Goal: Transaction & Acquisition: Obtain resource

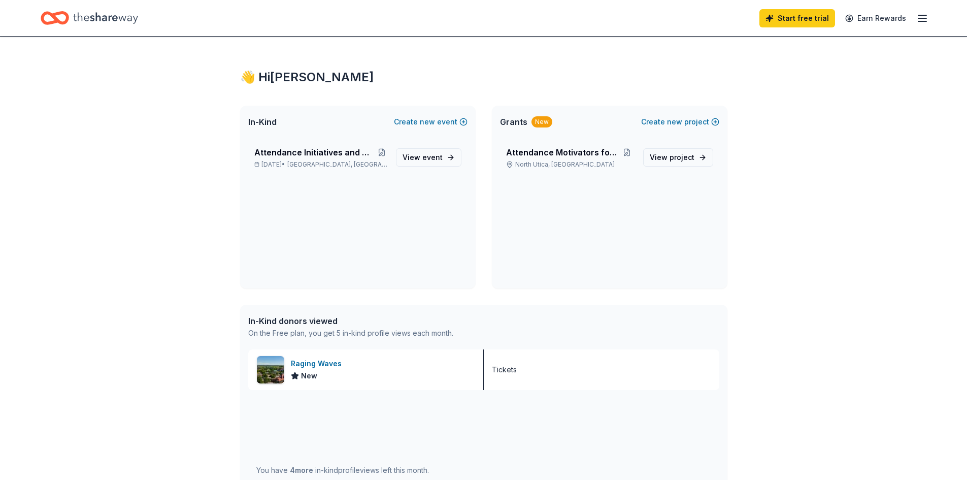
click at [930, 16] on div "Start free trial Earn Rewards" at bounding box center [483, 18] width 967 height 36
click at [924, 18] on line "button" at bounding box center [922, 18] width 8 height 0
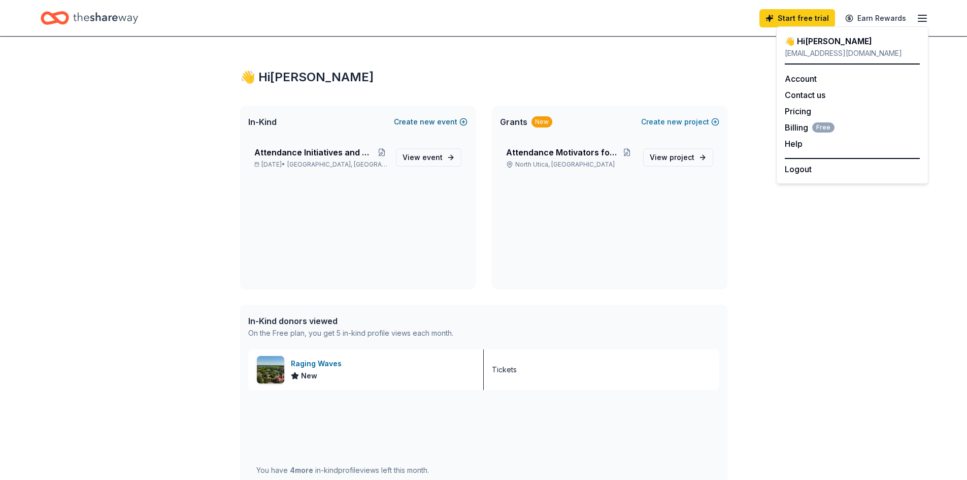
click at [440, 122] on button "Create new event" at bounding box center [431, 122] width 74 height 12
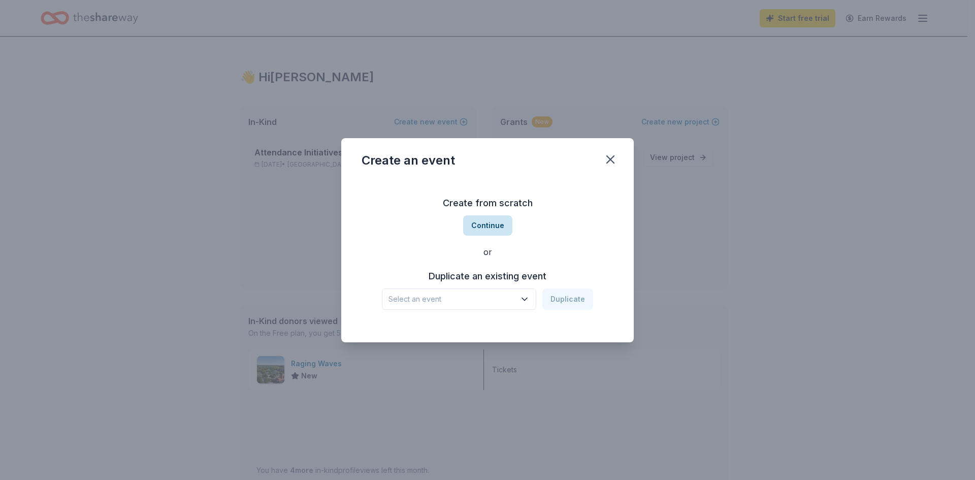
click at [490, 228] on button "Continue" at bounding box center [487, 225] width 49 height 20
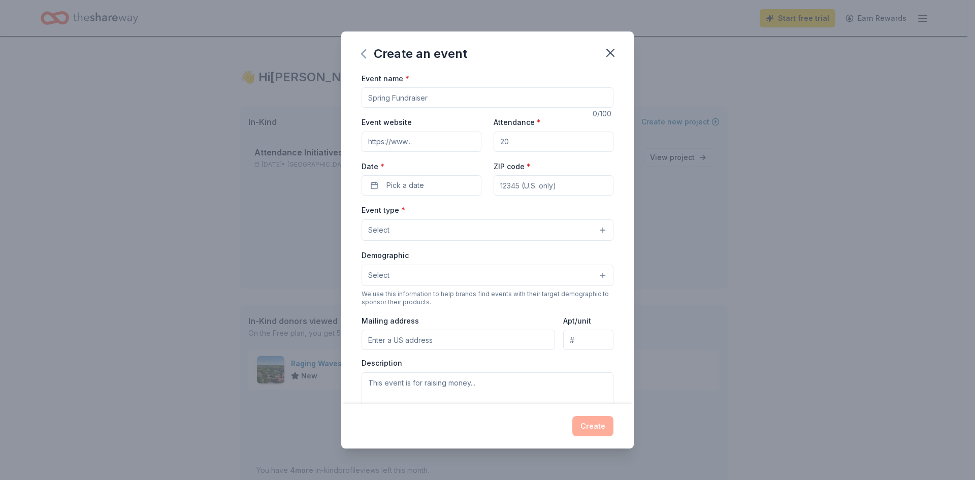
click at [362, 59] on icon "button" at bounding box center [363, 54] width 16 height 16
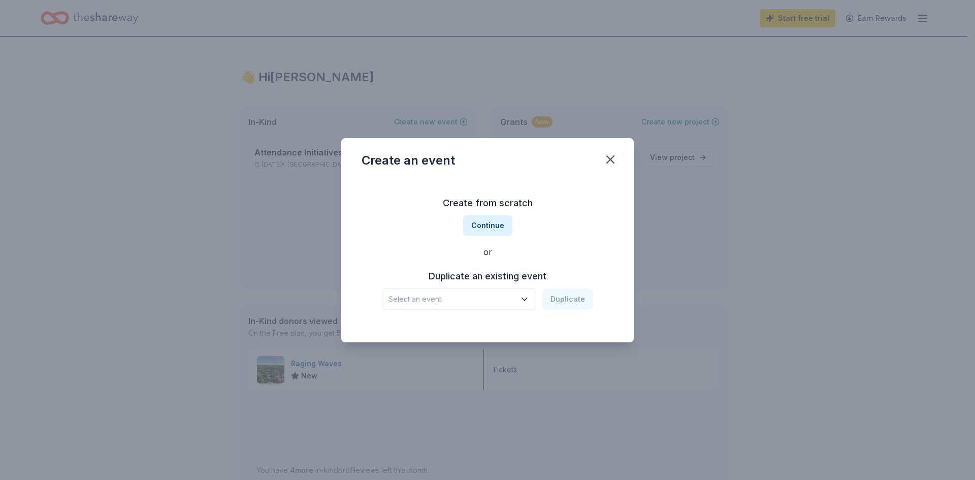
click at [526, 302] on icon "button" at bounding box center [524, 299] width 10 height 10
click at [528, 301] on icon "button" at bounding box center [524, 299] width 10 height 10
click at [502, 227] on button "Continue" at bounding box center [487, 225] width 49 height 20
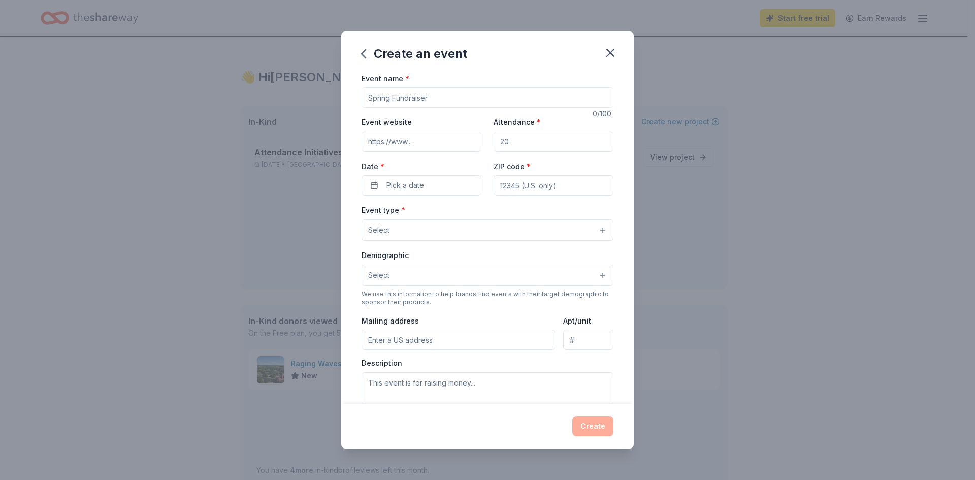
click at [429, 91] on input "Event name *" at bounding box center [487, 97] width 252 height 20
click at [607, 57] on icon "button" at bounding box center [610, 53] width 14 height 14
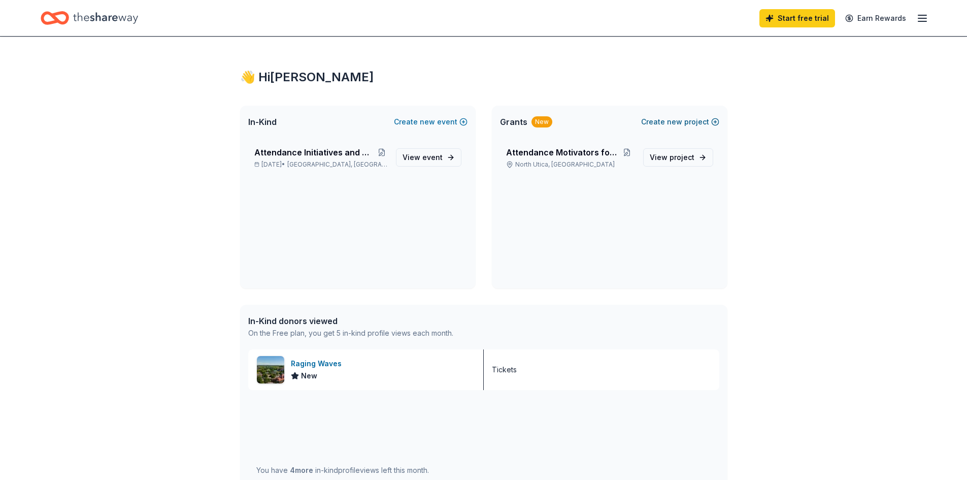
click at [696, 119] on button "Create new project" at bounding box center [680, 122] width 78 height 12
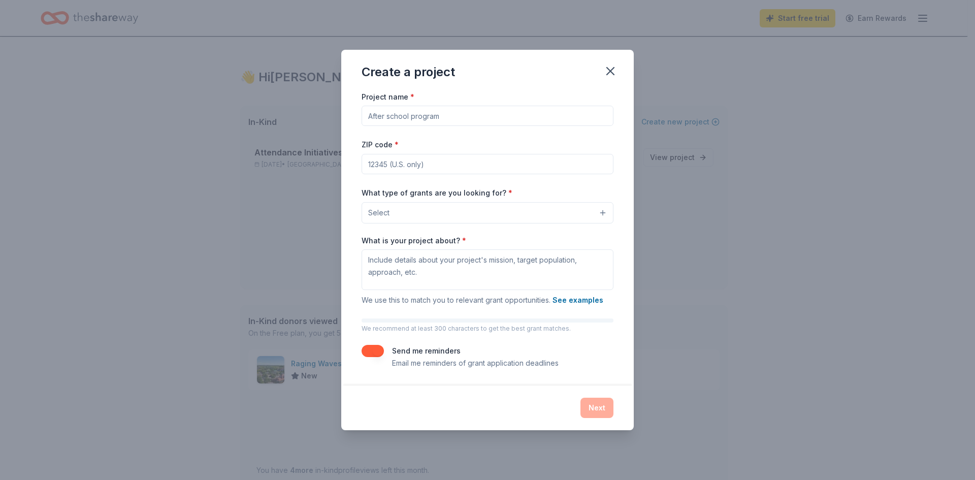
click at [422, 120] on input "Project name *" at bounding box center [487, 116] width 252 height 20
type input "Social Emotional Learning Program"
click at [405, 158] on input "ZIP code *" at bounding box center [487, 164] width 252 height 20
type input "61373"
click at [381, 185] on div "Project name * Social Emotional Learning Program ZIP code * 61373 What type of …" at bounding box center [487, 229] width 252 height 279
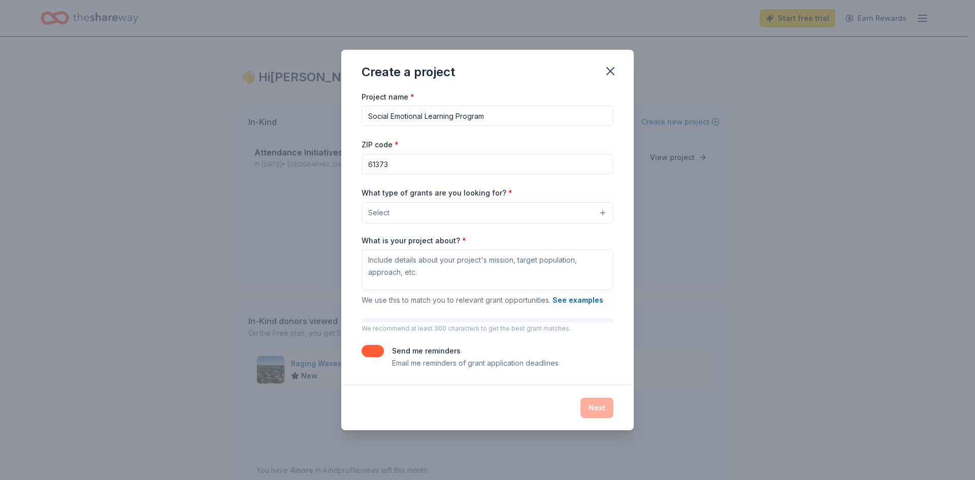
click at [385, 207] on span "Select" at bounding box center [378, 213] width 21 height 12
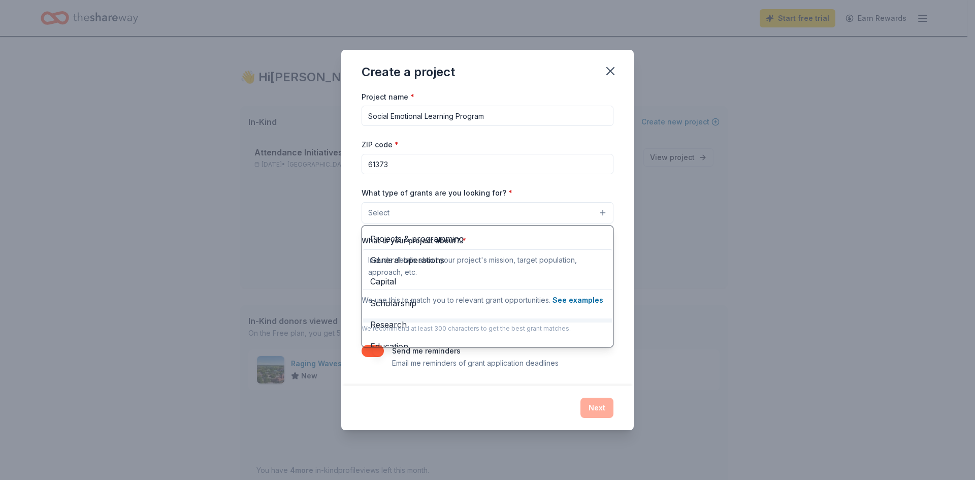
click at [619, 200] on div "Project name * Social Emotional Learning Program ZIP code * 61373 What type of …" at bounding box center [487, 237] width 292 height 295
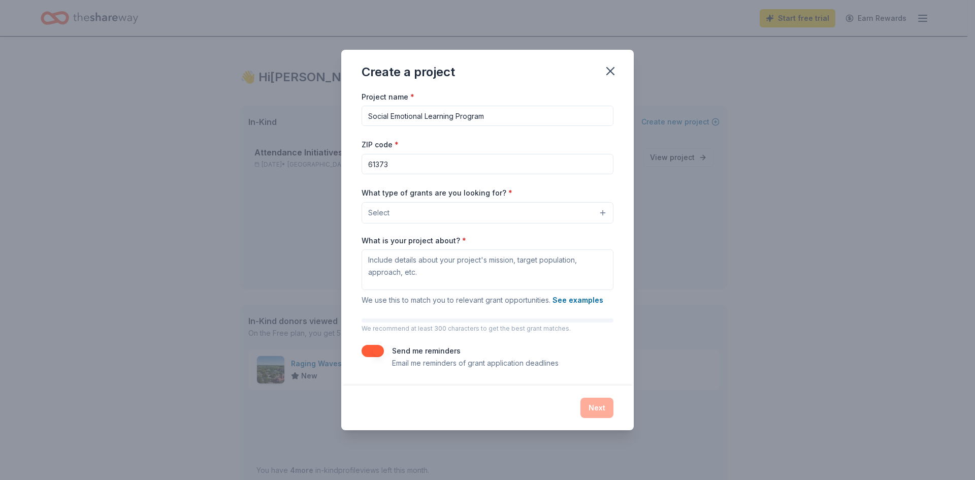
click at [605, 213] on button "Select" at bounding box center [487, 212] width 252 height 21
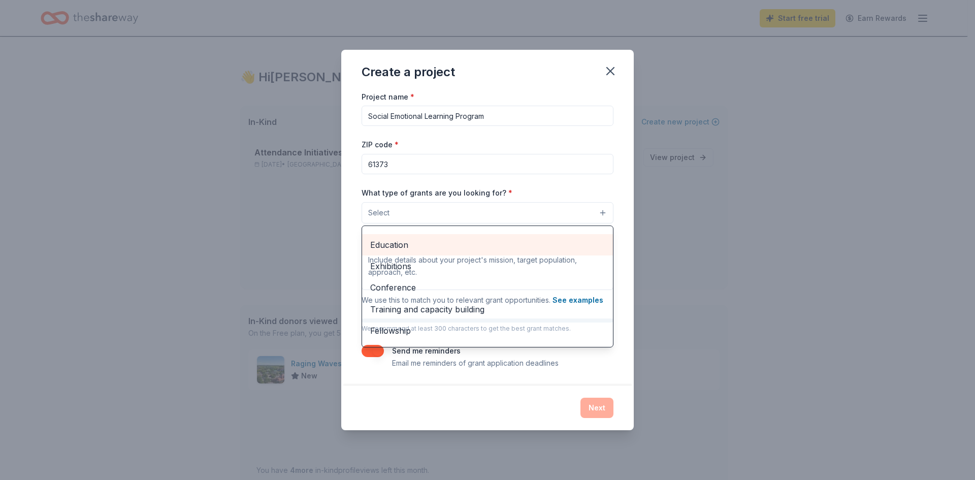
click at [407, 243] on span "Education" at bounding box center [487, 244] width 235 height 13
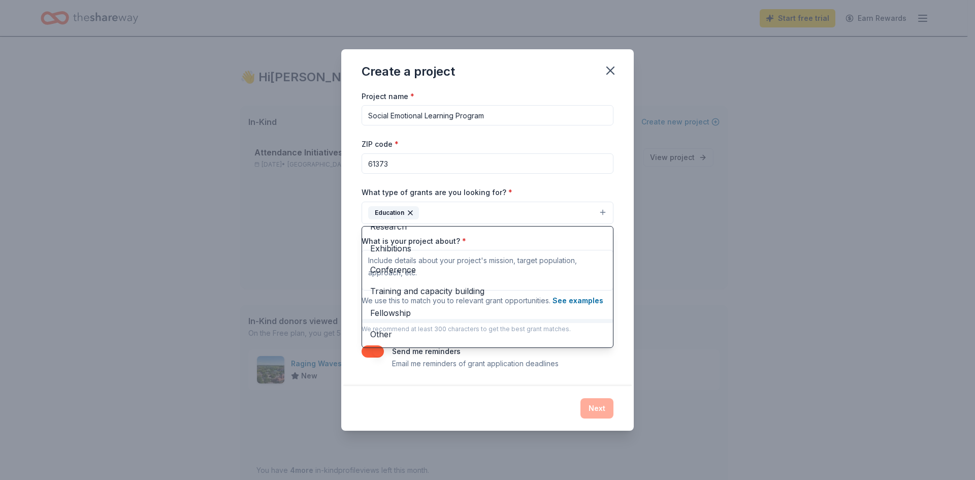
click at [344, 217] on div "Project name * Social Emotional Learning Program ZIP code * 61373 What type of …" at bounding box center [487, 238] width 292 height 296
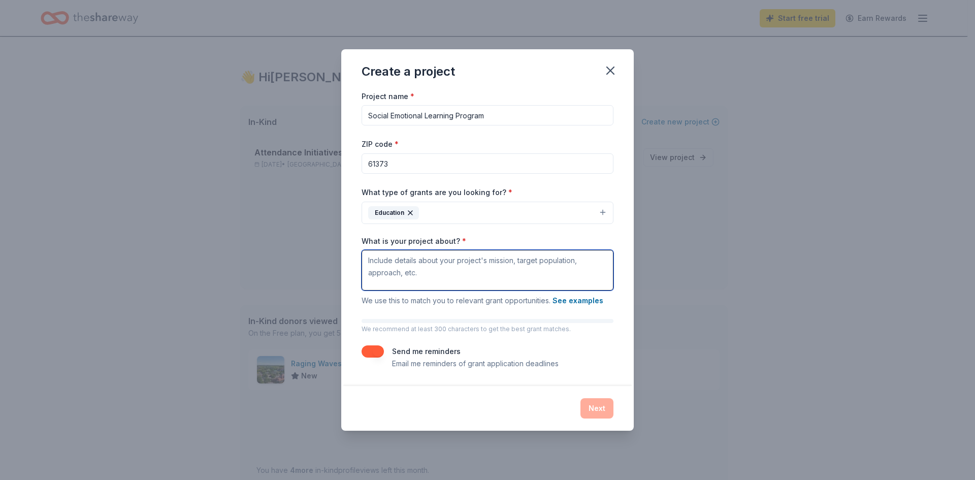
click at [392, 267] on textarea "What is your project about? *" at bounding box center [487, 270] width 252 height 41
click at [385, 260] on textarea "What is your project about? *" at bounding box center [487, 270] width 252 height 41
paste textarea "Our small school district in Illinois is proud to continue building on the succ…"
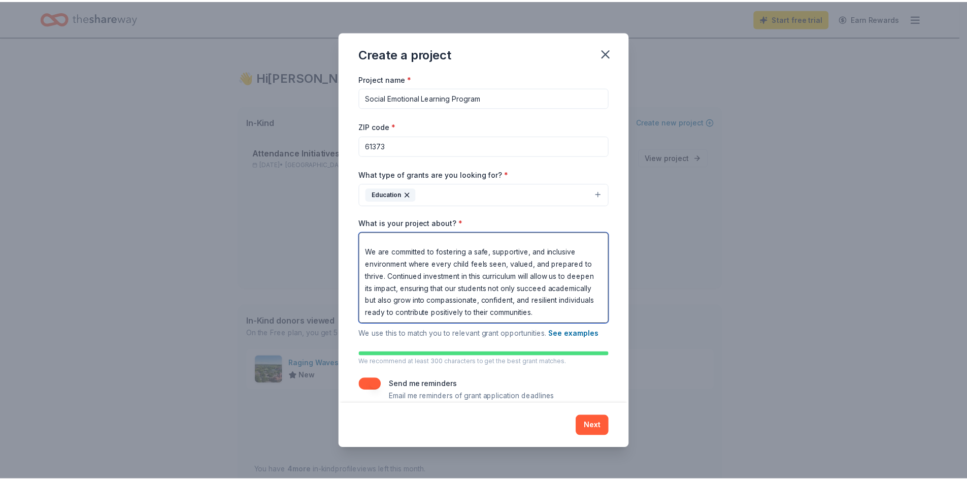
scroll to position [137, 0]
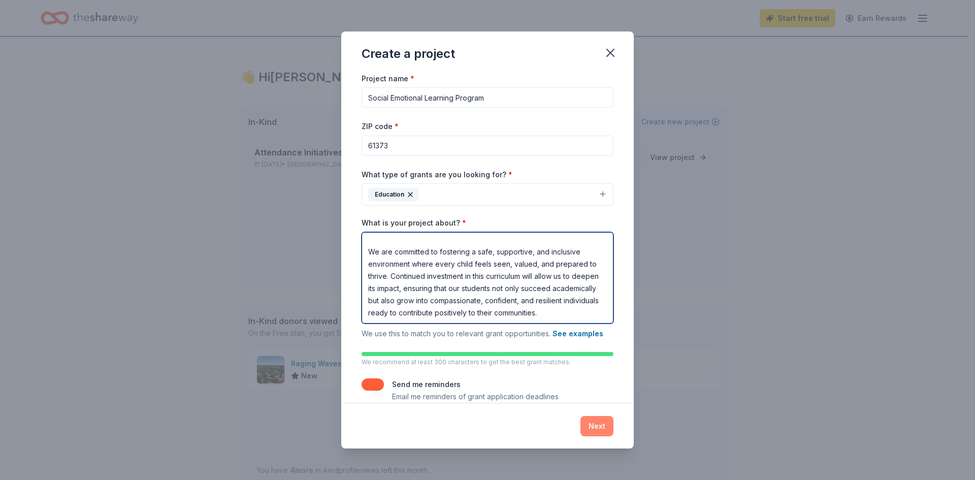
type textarea "Our small school district in Illinois is proud to continue building on the succ…"
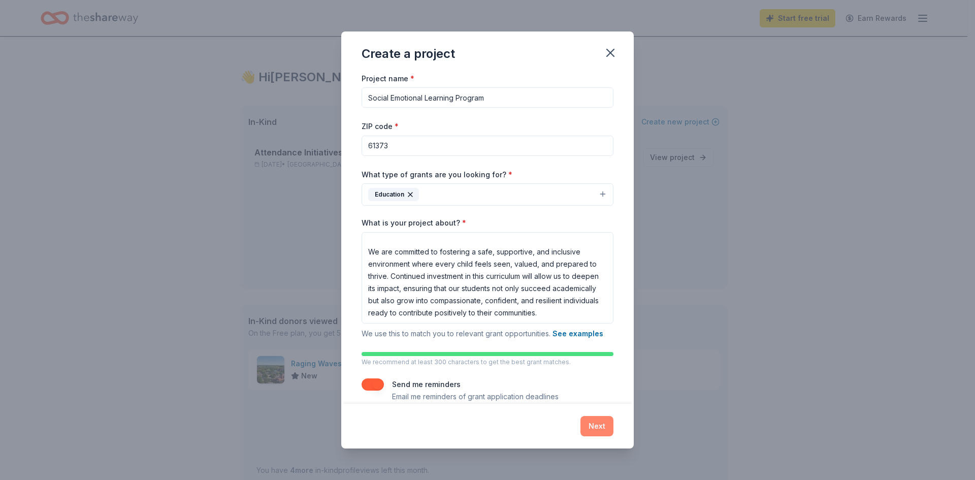
click at [598, 425] on button "Next" at bounding box center [596, 426] width 33 height 20
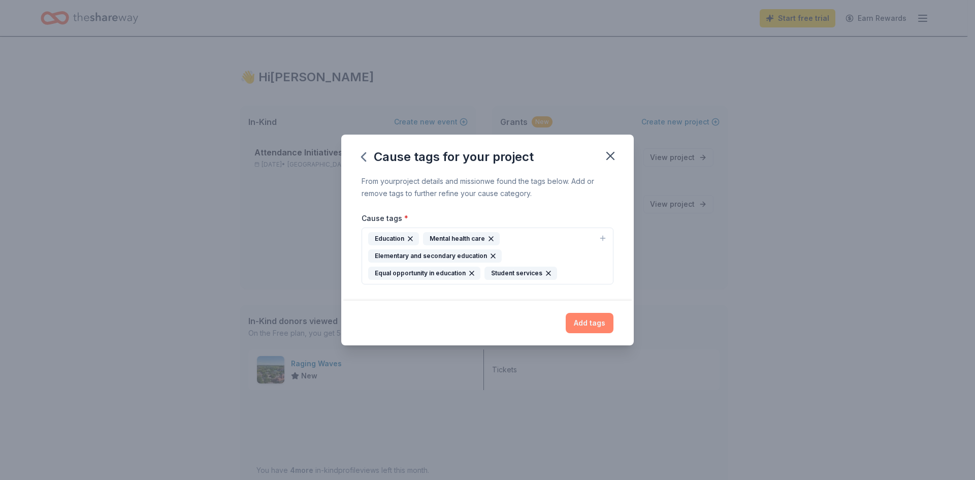
click at [599, 320] on button "Add tags" at bounding box center [590, 323] width 48 height 20
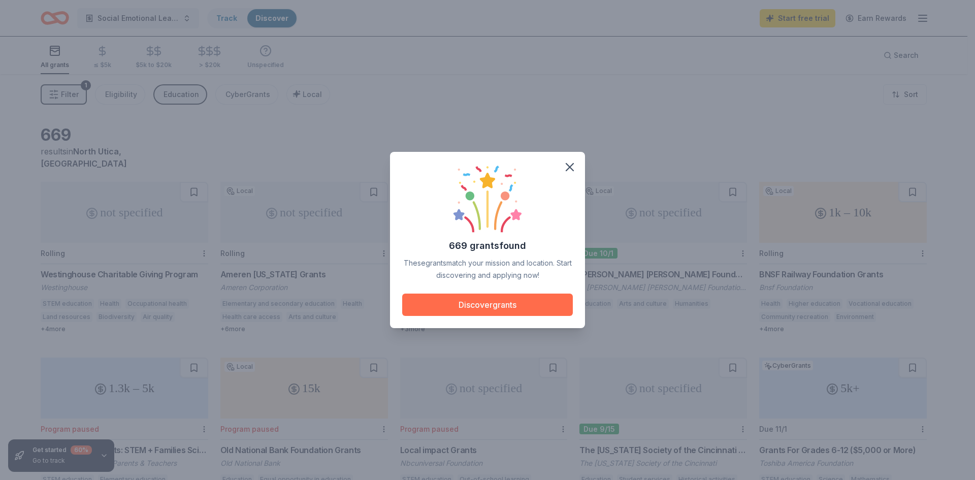
click at [506, 304] on button "Discover grants" at bounding box center [487, 304] width 171 height 22
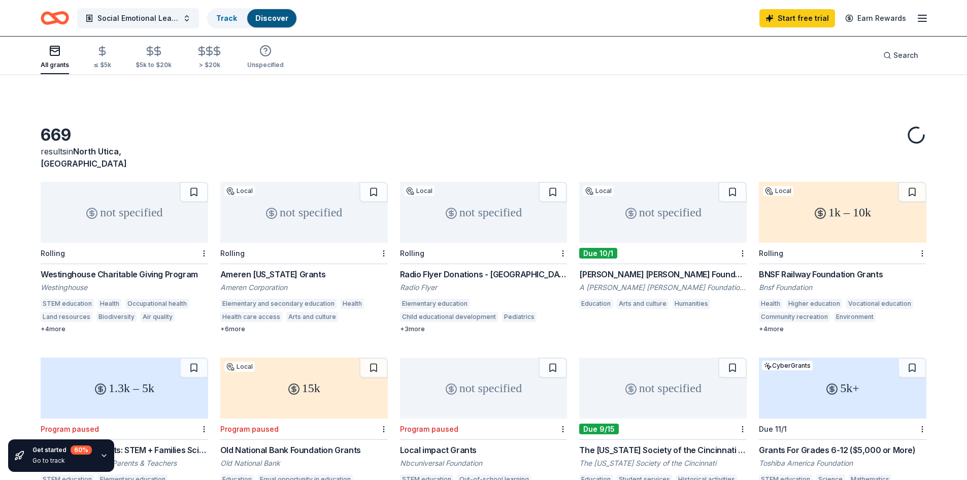
scroll to position [51, 0]
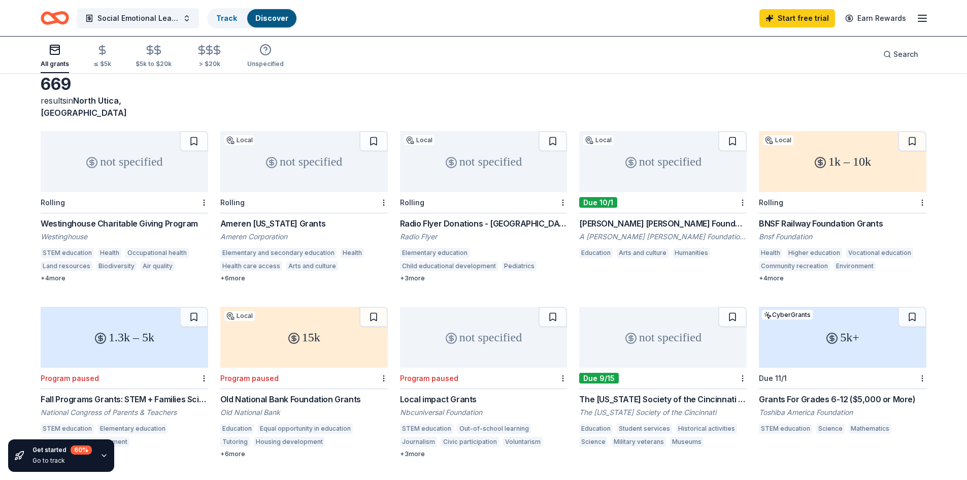
click at [423, 274] on div "+ 3 more" at bounding box center [484, 278] width 168 height 8
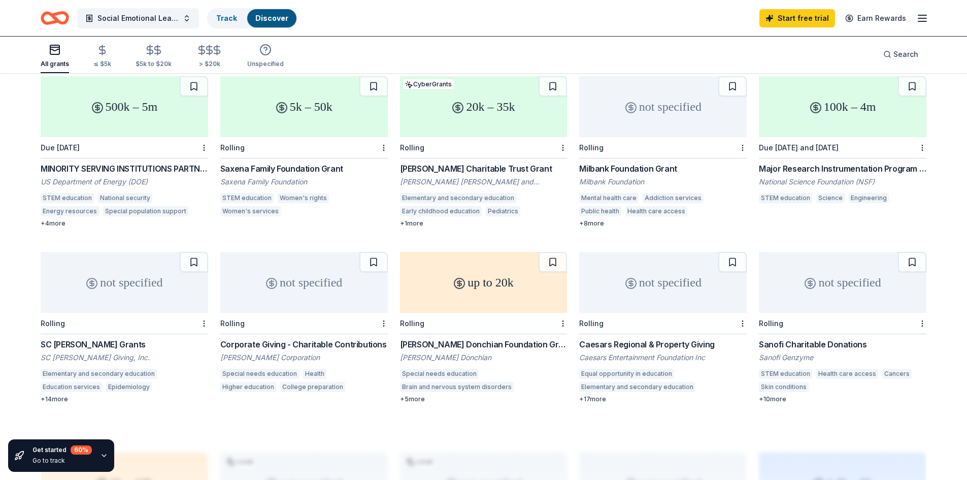
scroll to position [305, 0]
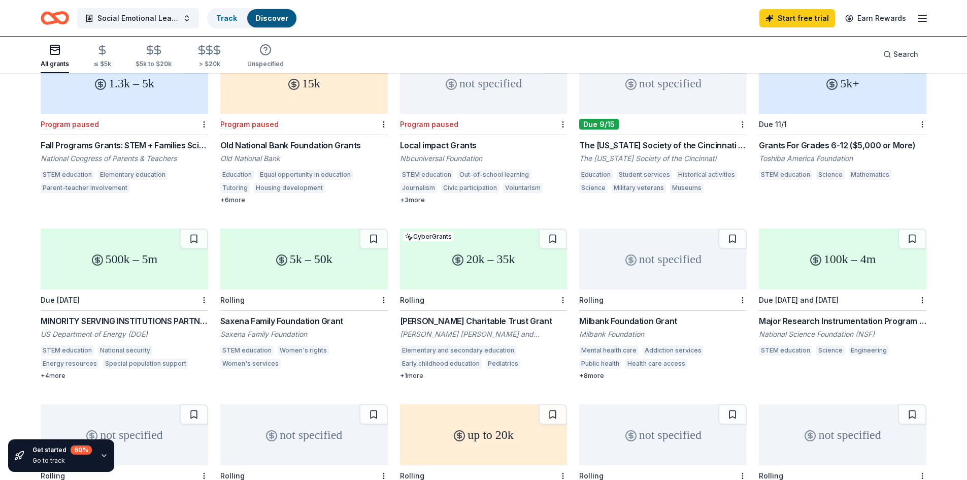
click at [420, 196] on div "+ 3 more" at bounding box center [484, 200] width 168 height 8
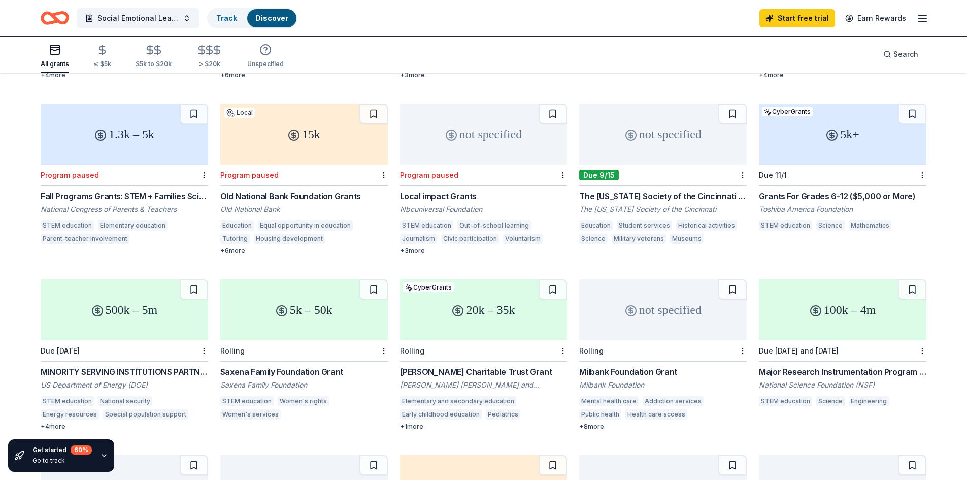
click at [874, 190] on div "Grants For Grades 6-12 ($5,000 or More)" at bounding box center [843, 196] width 168 height 12
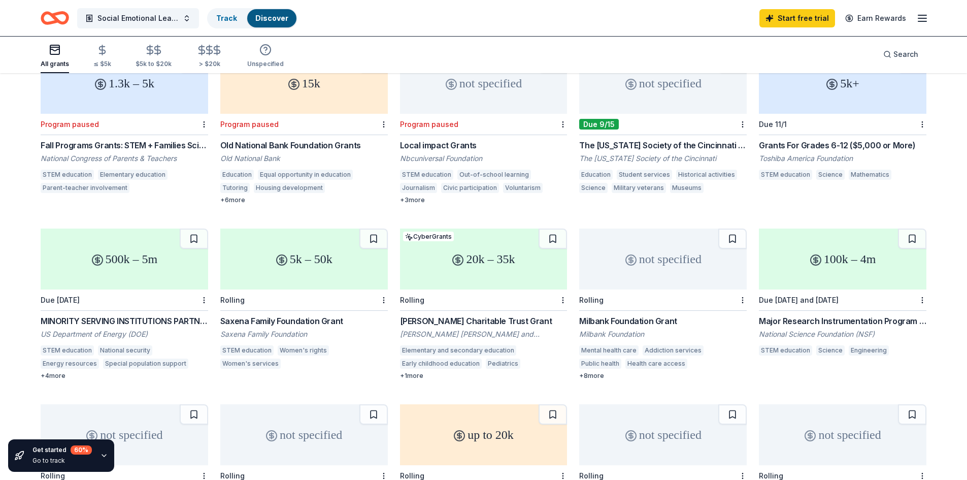
scroll to position [355, 0]
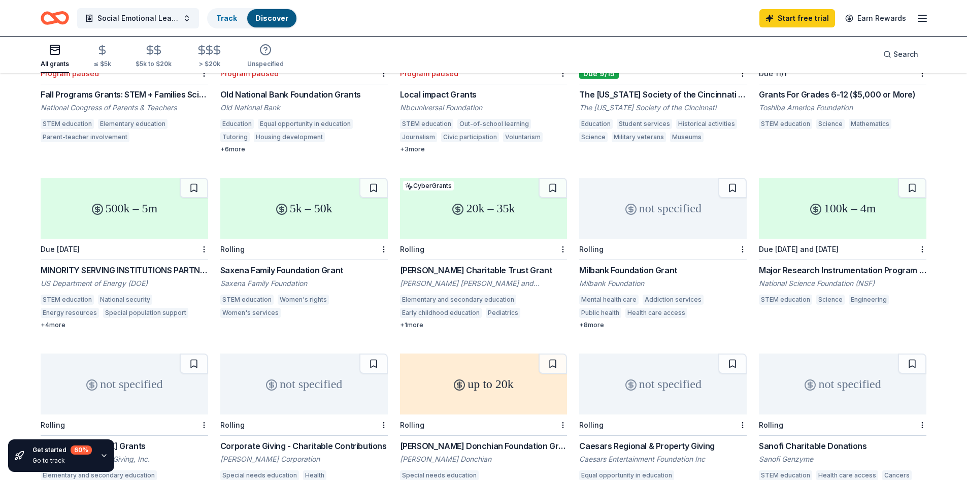
click at [488, 264] on div "McInnes Charitable Trust Grant" at bounding box center [484, 270] width 168 height 12
click at [598, 321] on div "+ 8 more" at bounding box center [663, 325] width 168 height 8
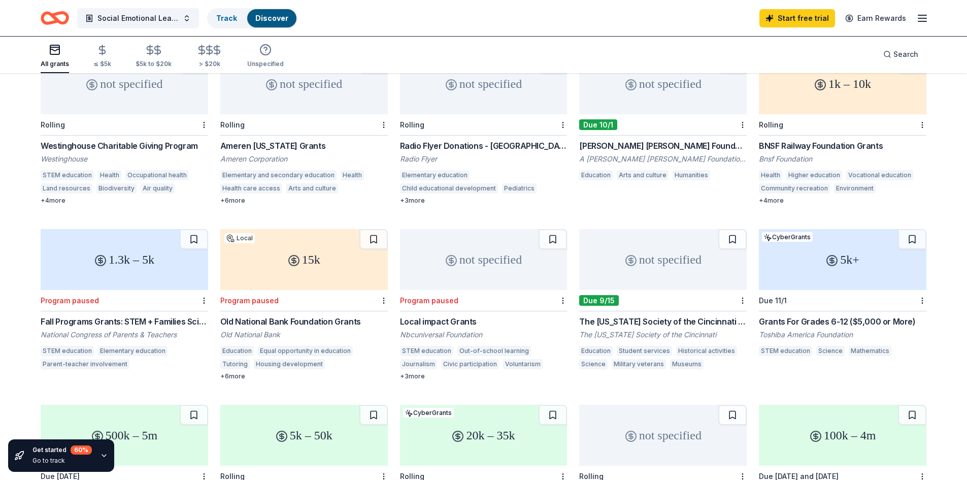
scroll to position [0, 0]
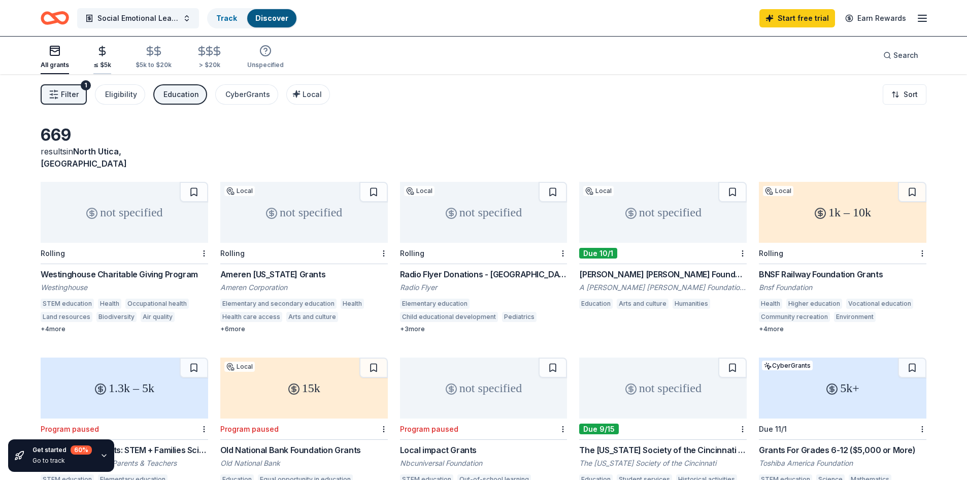
click at [105, 57] on div "≤ $5k" at bounding box center [102, 57] width 18 height 24
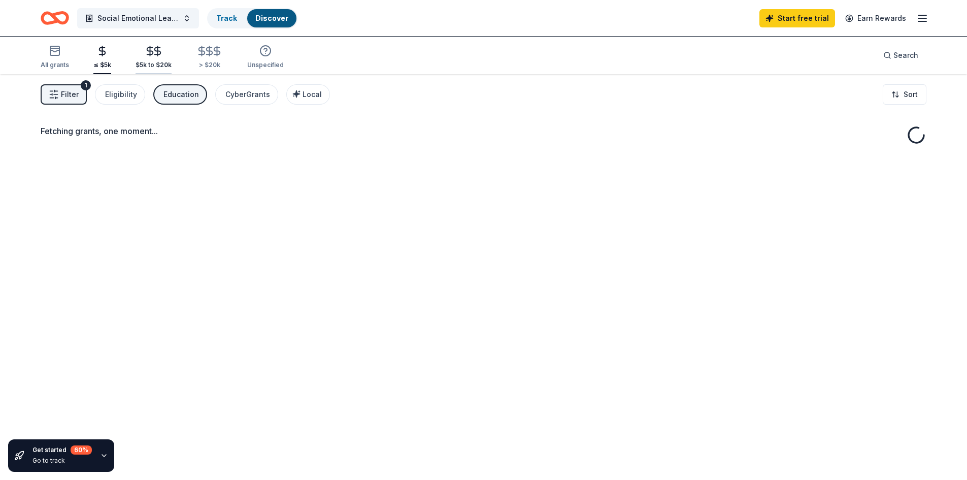
click at [154, 67] on div "$5k to $20k" at bounding box center [154, 65] width 36 height 8
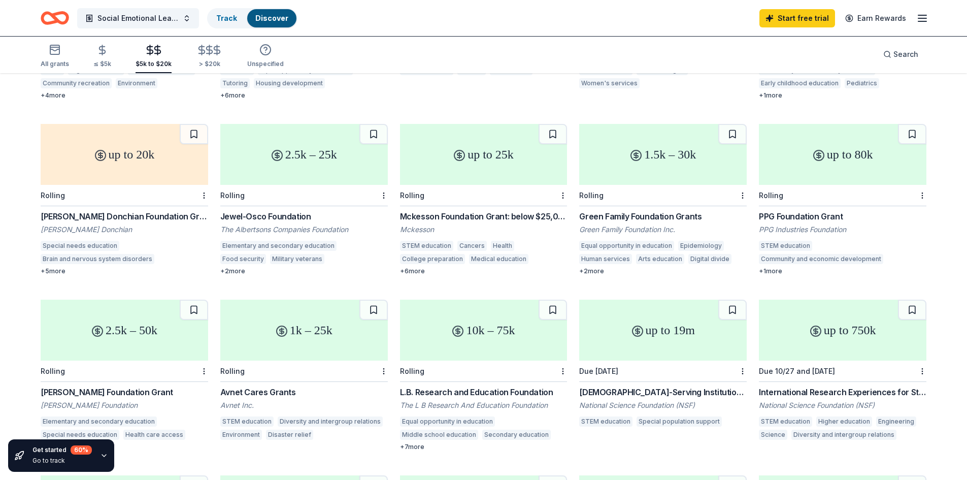
scroll to position [250, 0]
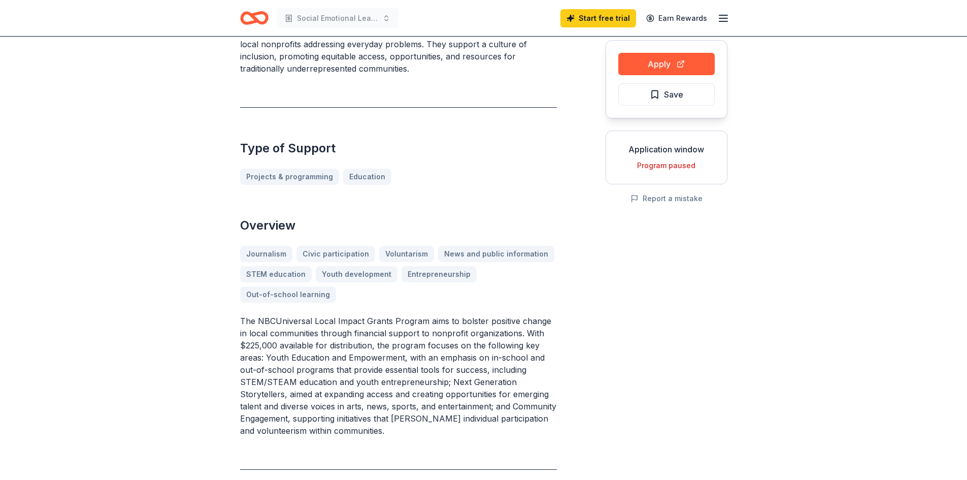
scroll to position [102, 0]
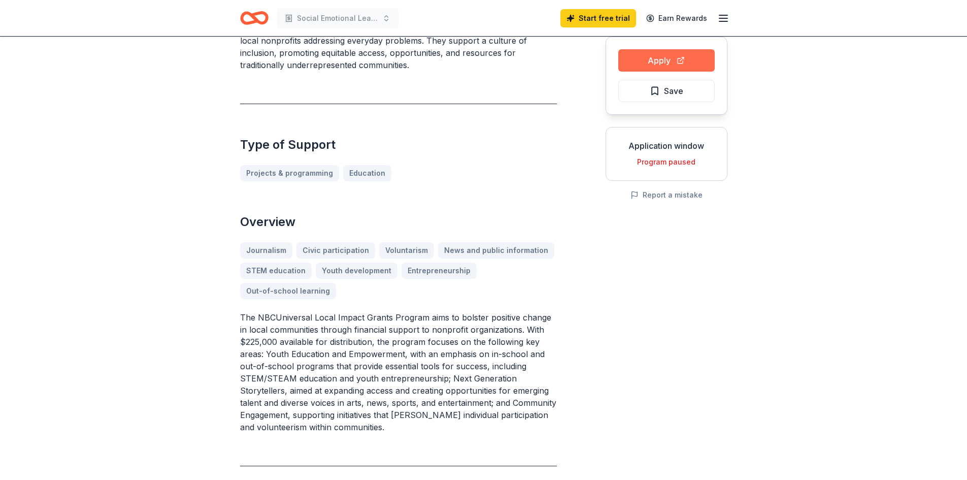
click at [701, 54] on button "Apply" at bounding box center [666, 60] width 96 height 22
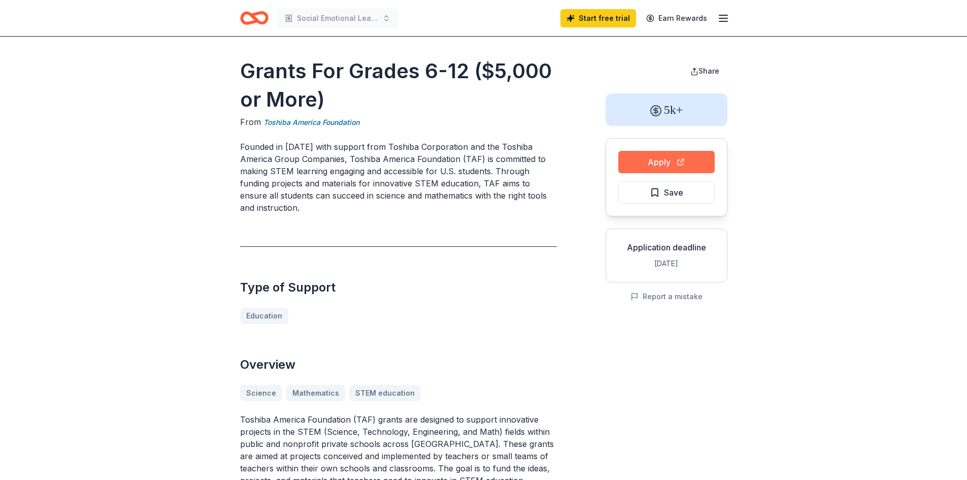
click at [654, 161] on button "Apply" at bounding box center [666, 162] width 96 height 22
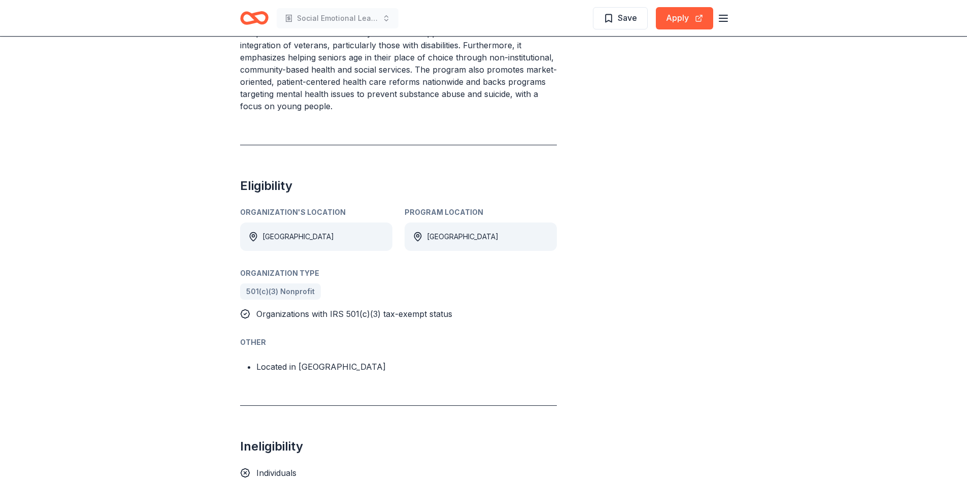
scroll to position [305, 0]
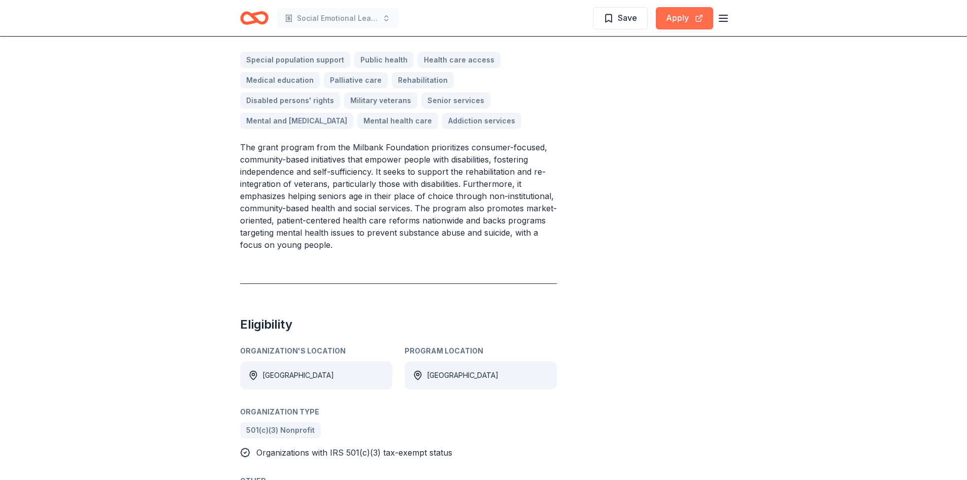
click at [693, 21] on button "Apply" at bounding box center [684, 18] width 57 height 22
